Goal: Complete application form

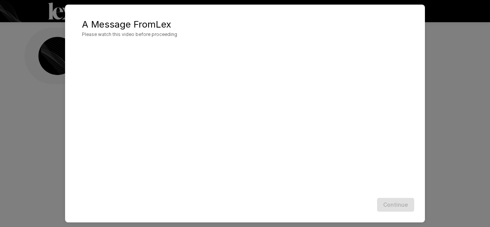
scroll to position [38, 0]
click at [405, 206] on div "Continue" at bounding box center [245, 205] width 345 height 20
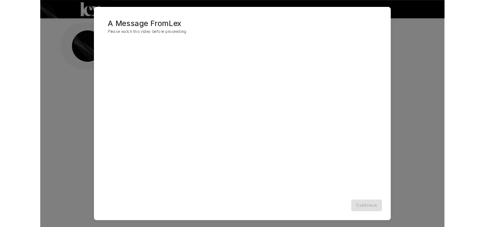
scroll to position [0, 0]
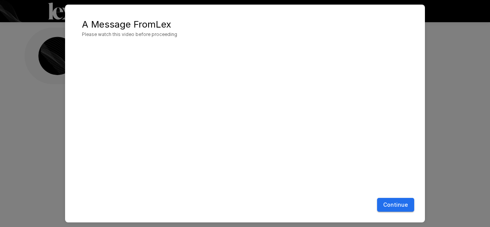
click at [405, 203] on button "Continue" at bounding box center [395, 205] width 37 height 14
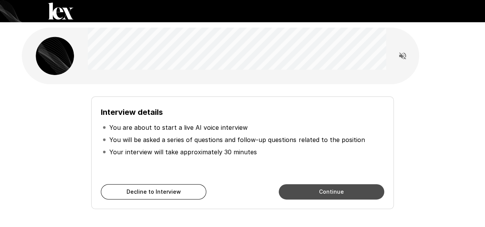
click at [336, 189] on button "Continue" at bounding box center [331, 191] width 105 height 15
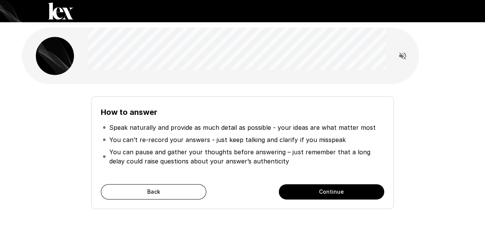
click at [336, 189] on button "Continue" at bounding box center [331, 191] width 105 height 15
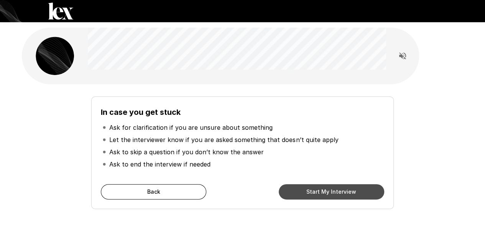
click at [336, 189] on button "Start My Interview" at bounding box center [331, 191] width 105 height 15
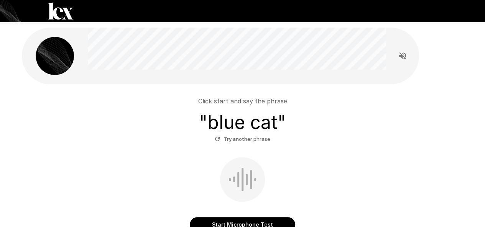
scroll to position [69, 0]
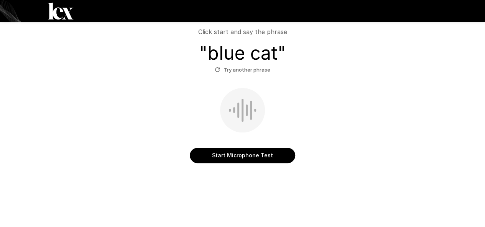
click at [261, 160] on button "Start Microphone Test" at bounding box center [242, 155] width 105 height 15
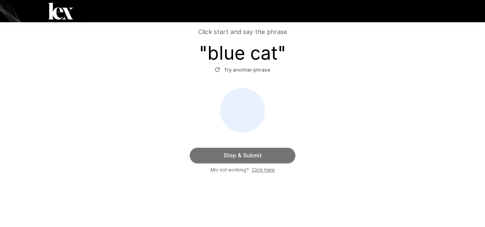
click at [246, 154] on button "Stop & Submit" at bounding box center [242, 155] width 105 height 15
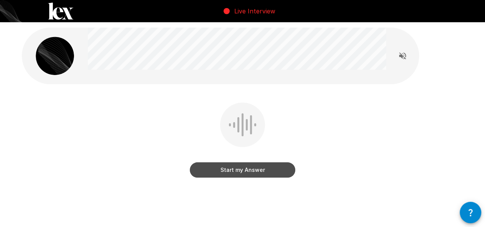
click at [251, 170] on button "Start my Answer" at bounding box center [242, 169] width 105 height 15
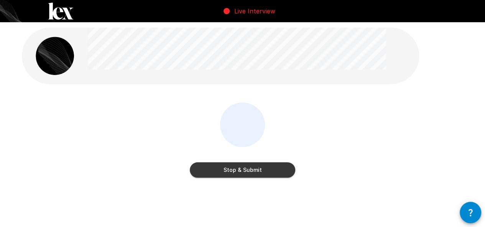
click at [256, 168] on button "Stop & Submit" at bounding box center [242, 169] width 105 height 15
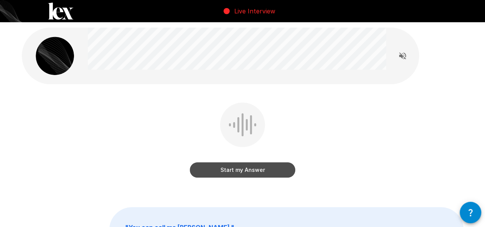
click at [249, 167] on button "Start my Answer" at bounding box center [242, 169] width 105 height 15
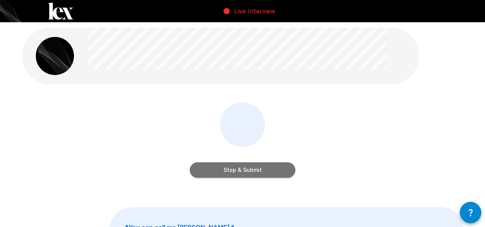
click at [278, 172] on button "Stop & Submit" at bounding box center [242, 169] width 105 height 15
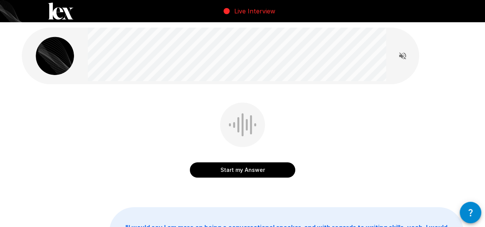
click at [278, 173] on button "Start my Answer" at bounding box center [242, 169] width 105 height 15
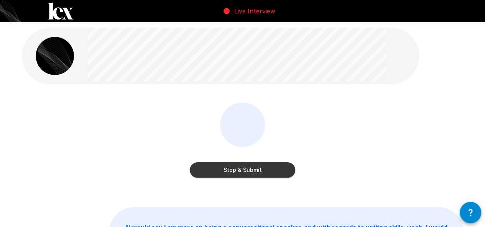
click at [272, 171] on button "Stop & Submit" at bounding box center [242, 169] width 105 height 15
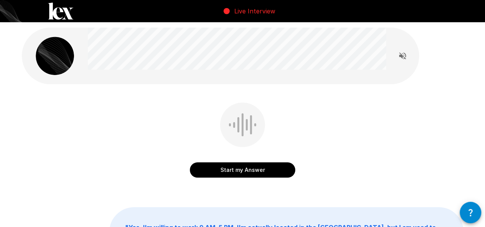
click at [239, 167] on button "Start my Answer" at bounding box center [242, 169] width 105 height 15
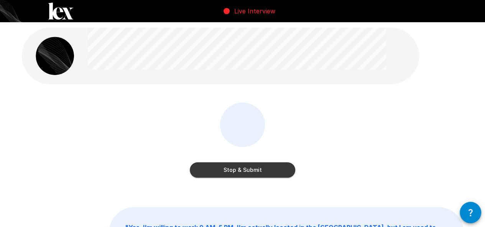
click at [225, 173] on button "Stop & Submit" at bounding box center [242, 169] width 105 height 15
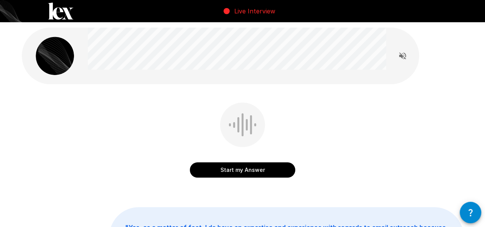
click at [244, 180] on div "Start my Answer" at bounding box center [242, 142] width 105 height 78
click at [244, 175] on button "Start my Answer" at bounding box center [242, 169] width 105 height 15
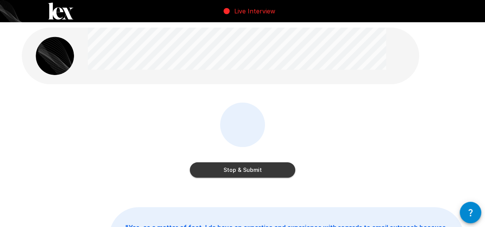
click at [275, 166] on button "Stop & Submit" at bounding box center [242, 169] width 105 height 15
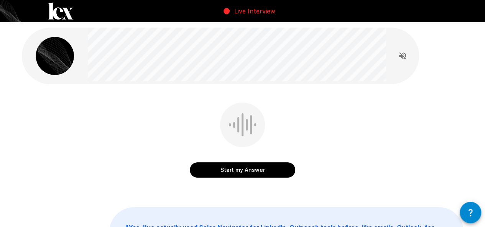
click at [258, 167] on button "Start my Answer" at bounding box center [242, 169] width 105 height 15
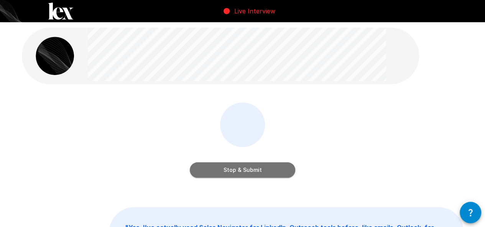
click at [257, 167] on button "Stop & Submit" at bounding box center [242, 169] width 105 height 15
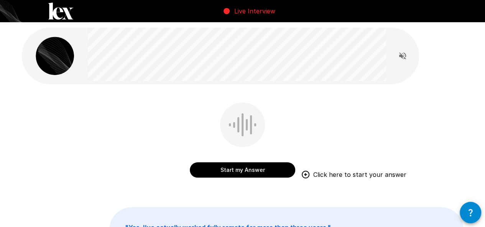
click at [257, 167] on button "Start my Answer" at bounding box center [242, 169] width 105 height 15
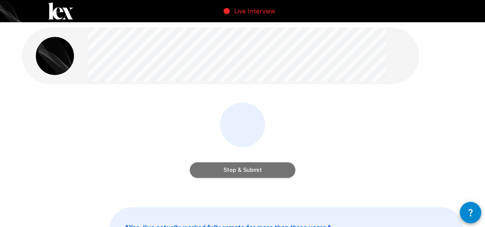
click at [242, 174] on button "Stop & Submit" at bounding box center [242, 169] width 105 height 15
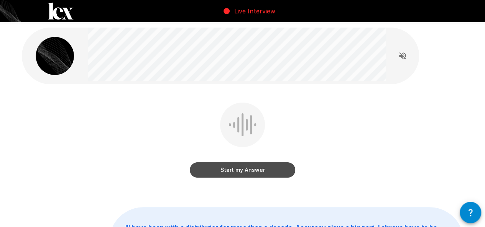
click at [256, 168] on button "Start my Answer" at bounding box center [242, 169] width 105 height 15
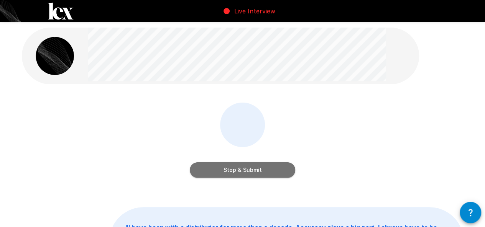
click at [273, 169] on button "Stop & Submit" at bounding box center [242, 169] width 105 height 15
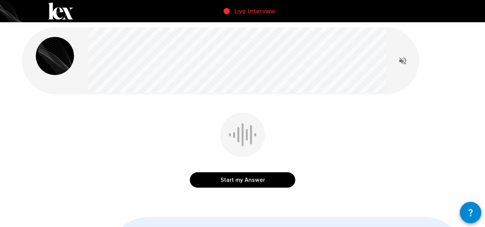
click at [256, 167] on div "Start my Answer" at bounding box center [242, 172] width 105 height 31
click at [254, 175] on button "Start my Answer" at bounding box center [242, 179] width 105 height 15
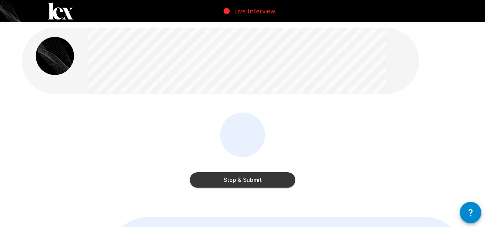
click at [237, 179] on button "Stop & Submit" at bounding box center [242, 179] width 105 height 15
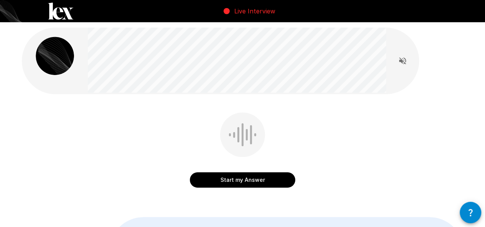
click at [264, 184] on button "Start my Answer" at bounding box center [242, 179] width 105 height 15
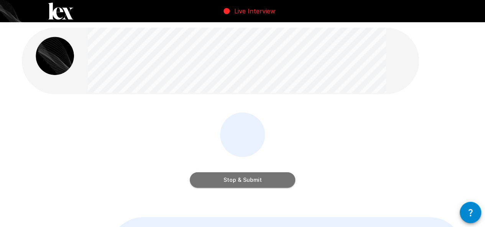
click at [257, 184] on button "Stop & Submit" at bounding box center [242, 179] width 105 height 15
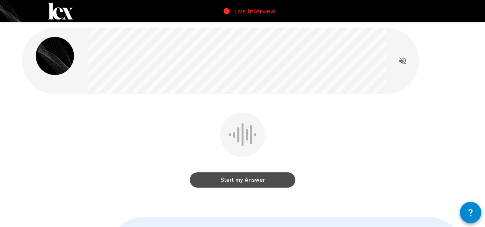
click at [258, 182] on button "Start my Answer" at bounding box center [242, 179] width 105 height 15
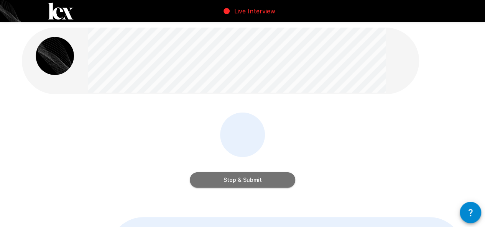
click at [244, 180] on button "Stop & Submit" at bounding box center [242, 179] width 105 height 15
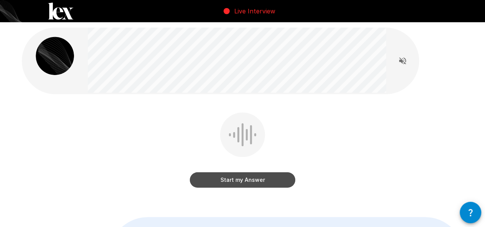
click at [251, 182] on button "Start my Answer" at bounding box center [242, 179] width 105 height 15
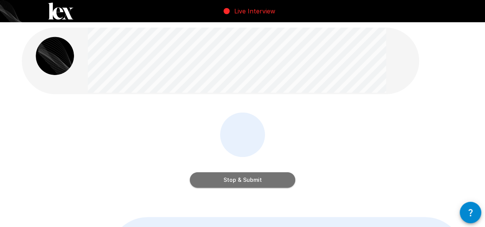
click at [268, 180] on button "Stop & Submit" at bounding box center [242, 179] width 105 height 15
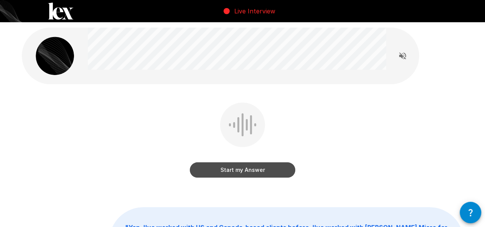
click at [272, 167] on button "Start my Answer" at bounding box center [242, 169] width 105 height 15
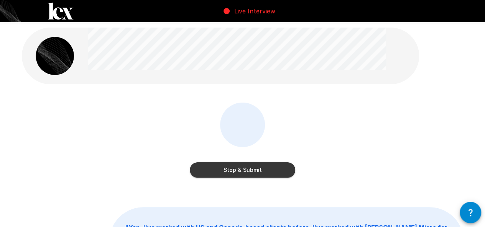
click at [270, 174] on button "Stop & Submit" at bounding box center [242, 169] width 105 height 15
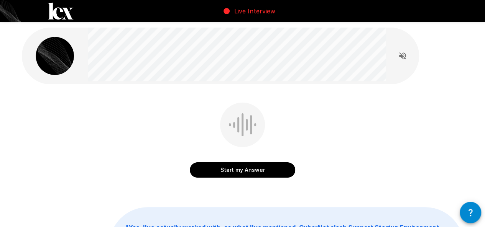
click at [266, 171] on button "Start my Answer" at bounding box center [242, 169] width 105 height 15
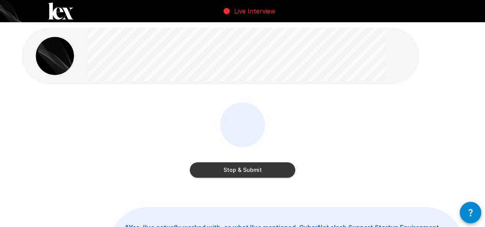
click at [270, 169] on button "Stop & Submit" at bounding box center [242, 169] width 105 height 15
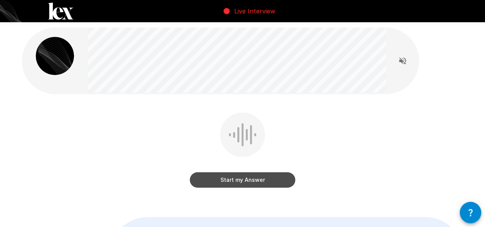
click at [251, 177] on button "Start my Answer" at bounding box center [242, 179] width 105 height 15
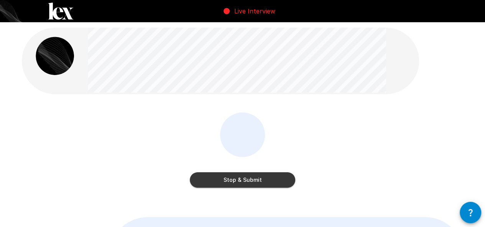
click at [244, 182] on button "Stop & Submit" at bounding box center [242, 179] width 105 height 15
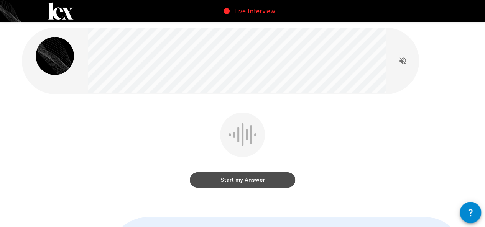
click at [262, 181] on button "Start my Answer" at bounding box center [242, 179] width 105 height 15
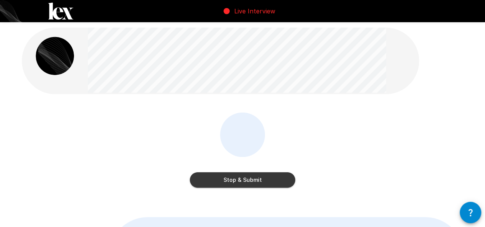
click at [270, 178] on button "Stop & Submit" at bounding box center [242, 179] width 105 height 15
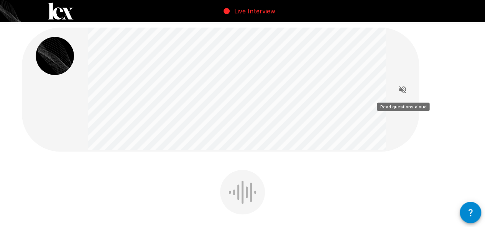
click at [405, 88] on icon "Read questions aloud" at bounding box center [402, 89] width 7 height 7
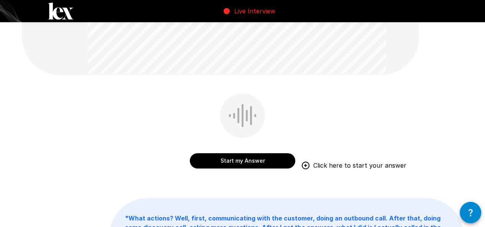
click at [241, 165] on button "Start my Answer" at bounding box center [242, 160] width 105 height 15
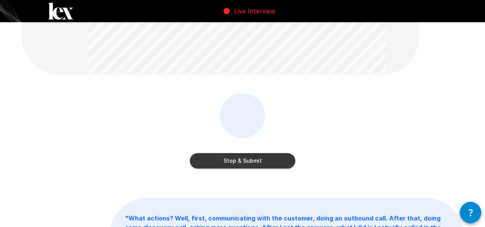
scroll to position [38, 0]
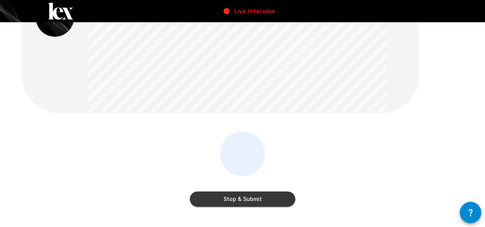
click at [235, 199] on button "Stop & Submit" at bounding box center [242, 199] width 105 height 15
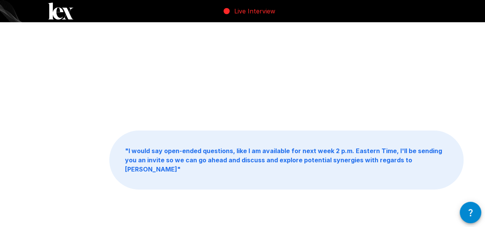
scroll to position [0, 0]
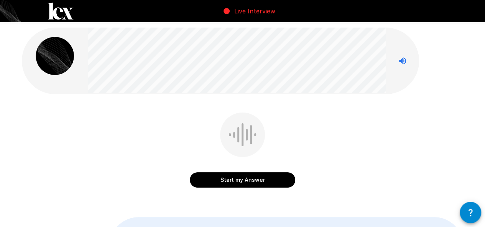
click at [219, 179] on button "Start my Answer" at bounding box center [242, 179] width 105 height 15
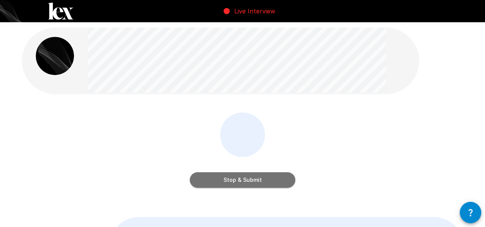
click at [261, 181] on button "Stop & Submit" at bounding box center [242, 179] width 105 height 15
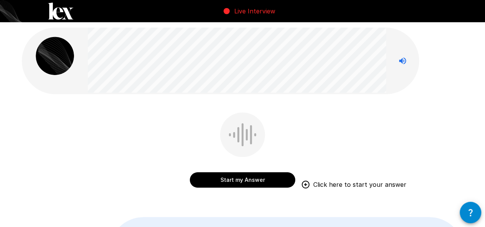
click at [271, 176] on button "Start my Answer" at bounding box center [242, 179] width 105 height 15
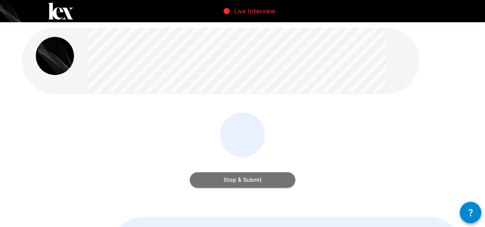
click at [276, 177] on button "Stop & Submit" at bounding box center [242, 179] width 105 height 15
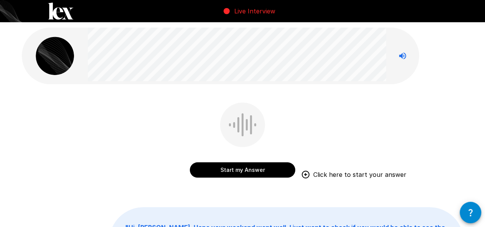
click at [232, 173] on button "Start my Answer" at bounding box center [242, 169] width 105 height 15
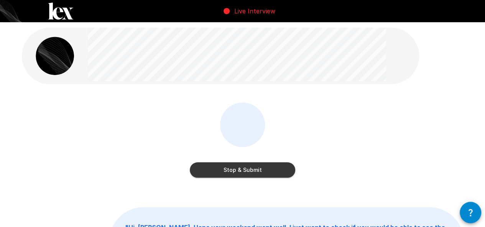
click at [258, 171] on button "Stop & Submit" at bounding box center [242, 169] width 105 height 15
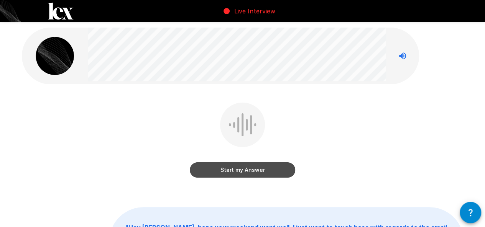
click at [253, 166] on button "Start my Answer" at bounding box center [242, 169] width 105 height 15
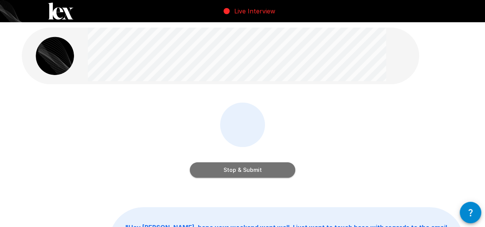
click at [274, 170] on button "Stop & Submit" at bounding box center [242, 169] width 105 height 15
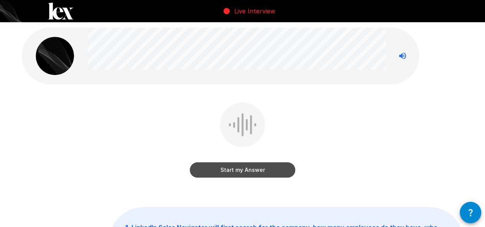
click at [264, 167] on button "Start my Answer" at bounding box center [242, 169] width 105 height 15
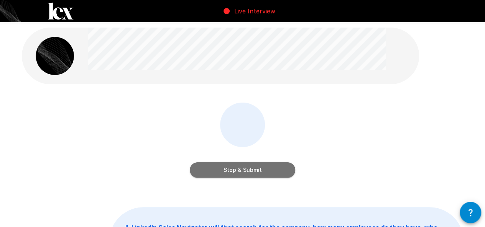
click at [243, 174] on button "Stop & Submit" at bounding box center [242, 169] width 105 height 15
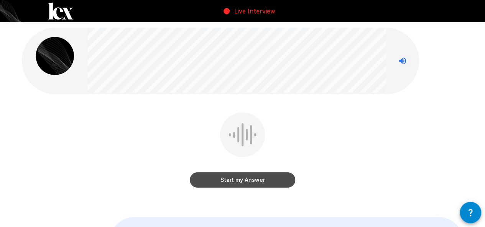
click at [246, 180] on button "Start my Answer" at bounding box center [242, 179] width 105 height 15
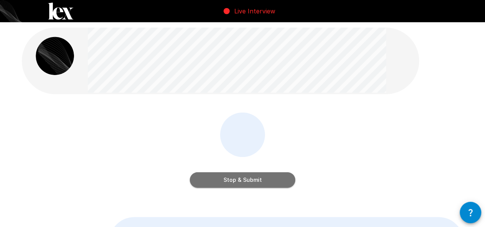
click at [230, 184] on button "Stop & Submit" at bounding box center [242, 179] width 105 height 15
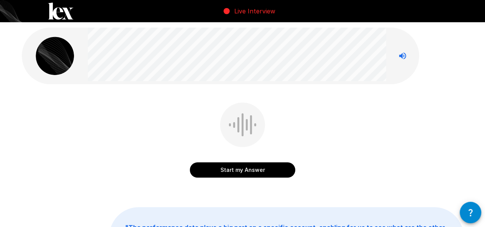
click at [277, 171] on button "Start my Answer" at bounding box center [242, 169] width 105 height 15
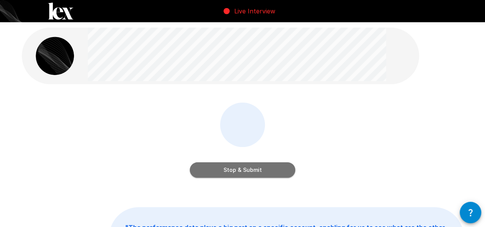
click at [262, 174] on button "Stop & Submit" at bounding box center [242, 169] width 105 height 15
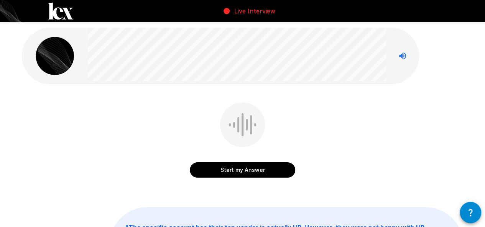
click at [241, 168] on button "Start my Answer" at bounding box center [242, 169] width 105 height 15
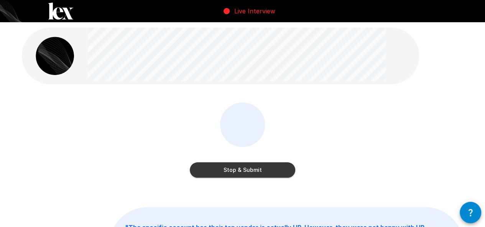
click at [255, 172] on button "Stop & Submit" at bounding box center [242, 169] width 105 height 15
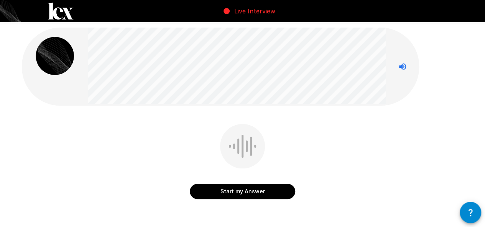
click at [259, 192] on button "Start my Answer" at bounding box center [242, 191] width 105 height 15
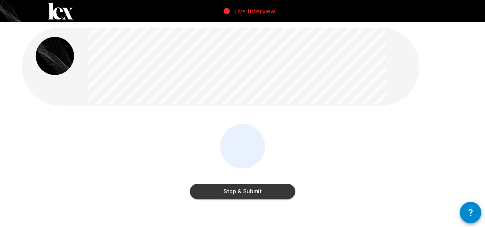
click at [259, 192] on button "Stop & Submit" at bounding box center [242, 191] width 105 height 15
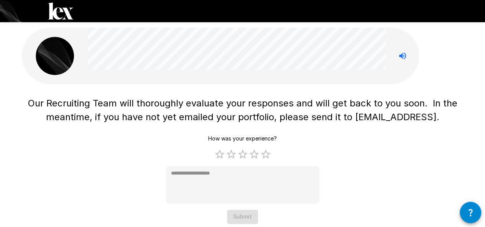
scroll to position [14, 0]
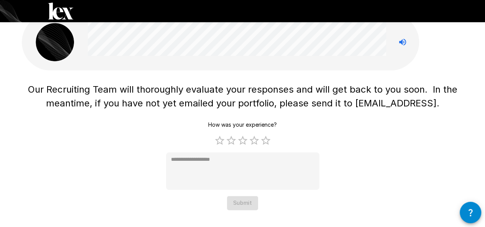
click at [248, 104] on span "Our Recruiting Team will thoroughly evaluate your responses and will get back t…" at bounding box center [244, 96] width 432 height 25
copy span "portfolio"
type textarea "*"
